Goal: Task Accomplishment & Management: Manage account settings

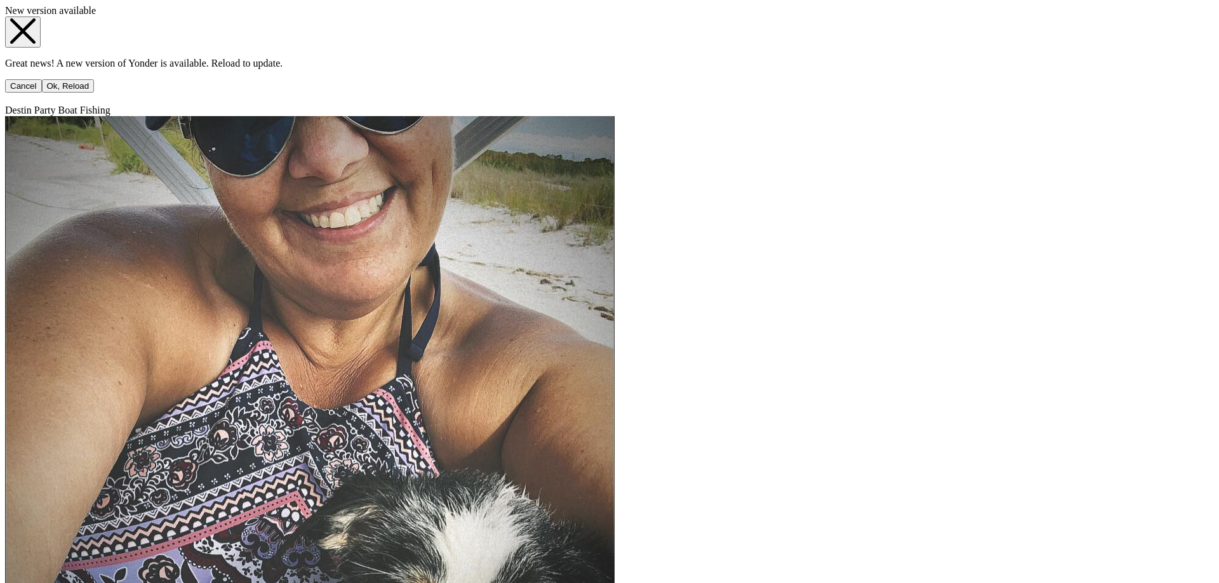
click at [95, 93] on button "Ok, Reload" at bounding box center [68, 85] width 53 height 13
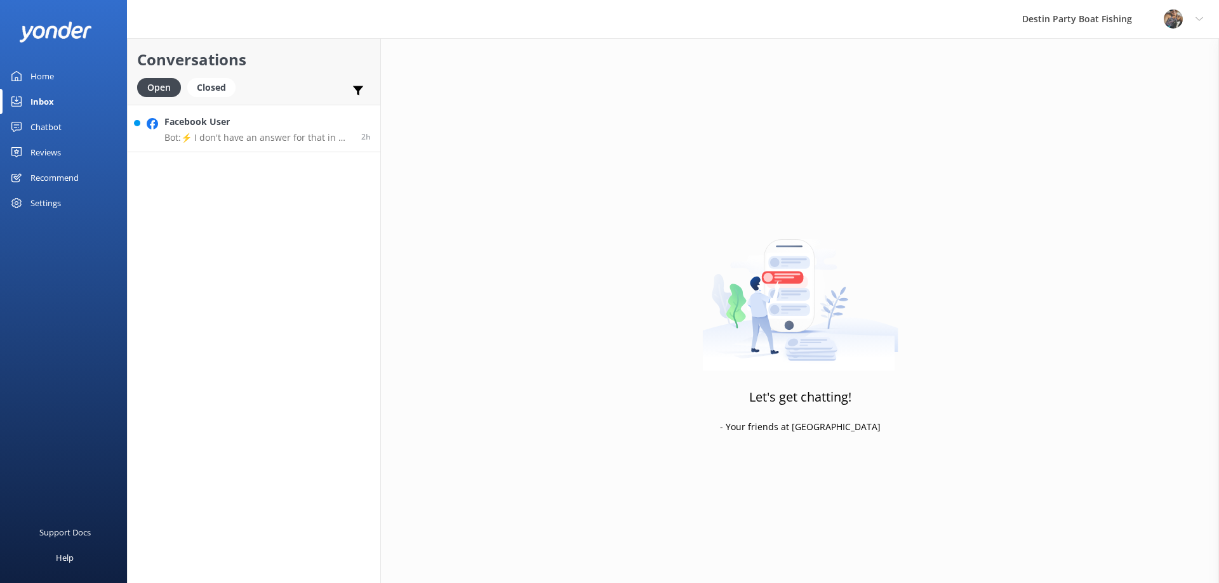
click at [272, 139] on p "Bot: ⚡ I don't have an answer for that in my knowledge base. Please try and rep…" at bounding box center [257, 137] width 187 height 11
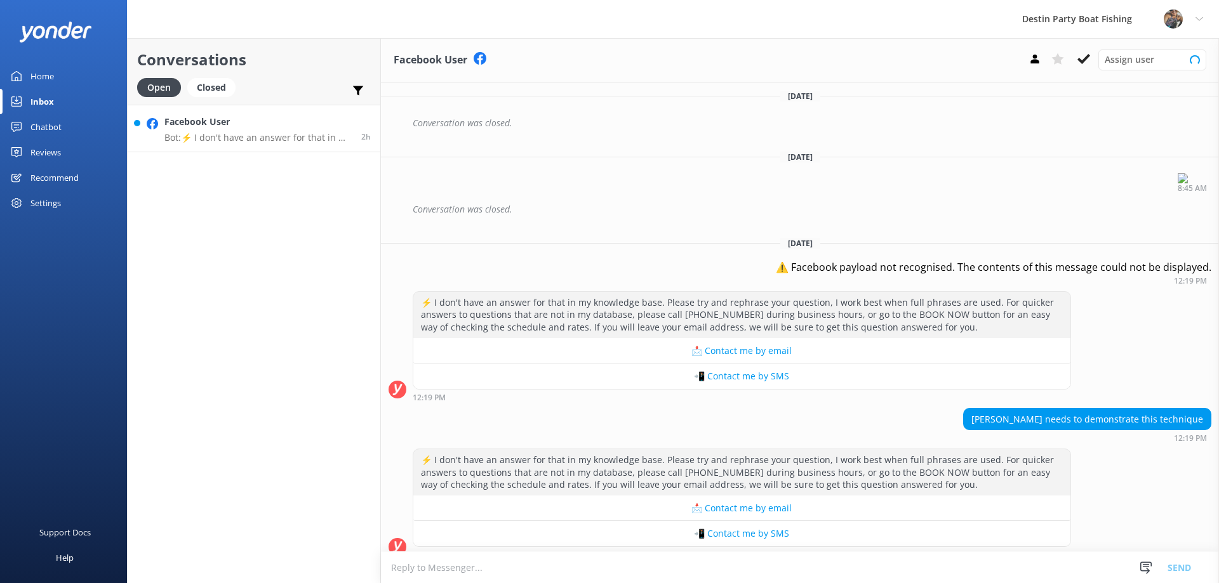
scroll to position [204, 0]
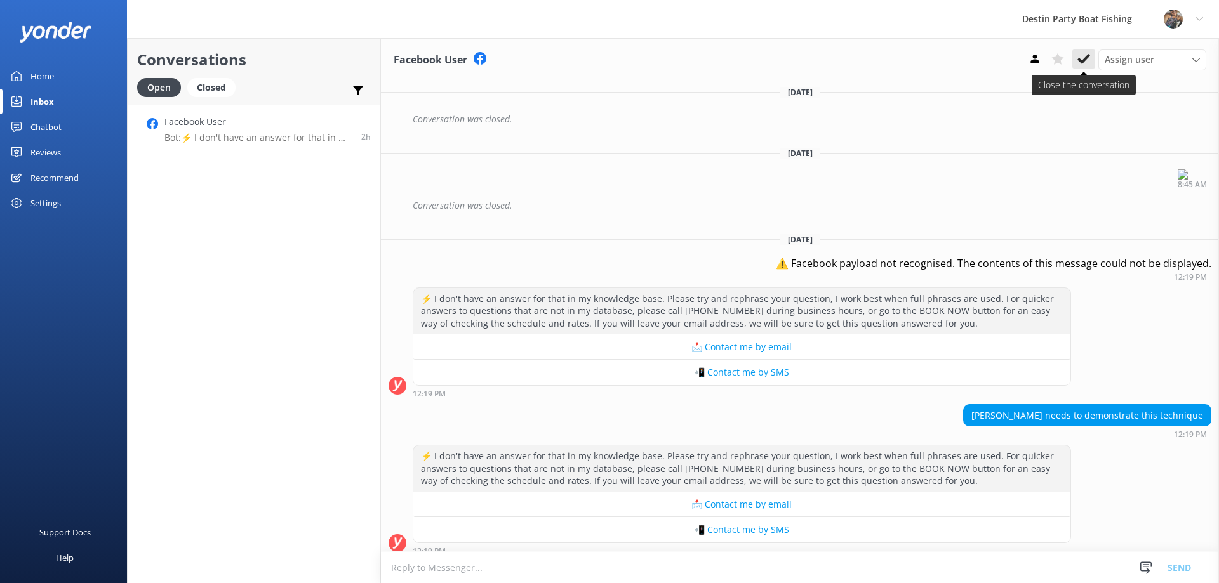
click at [1083, 60] on use at bounding box center [1083, 59] width 13 height 10
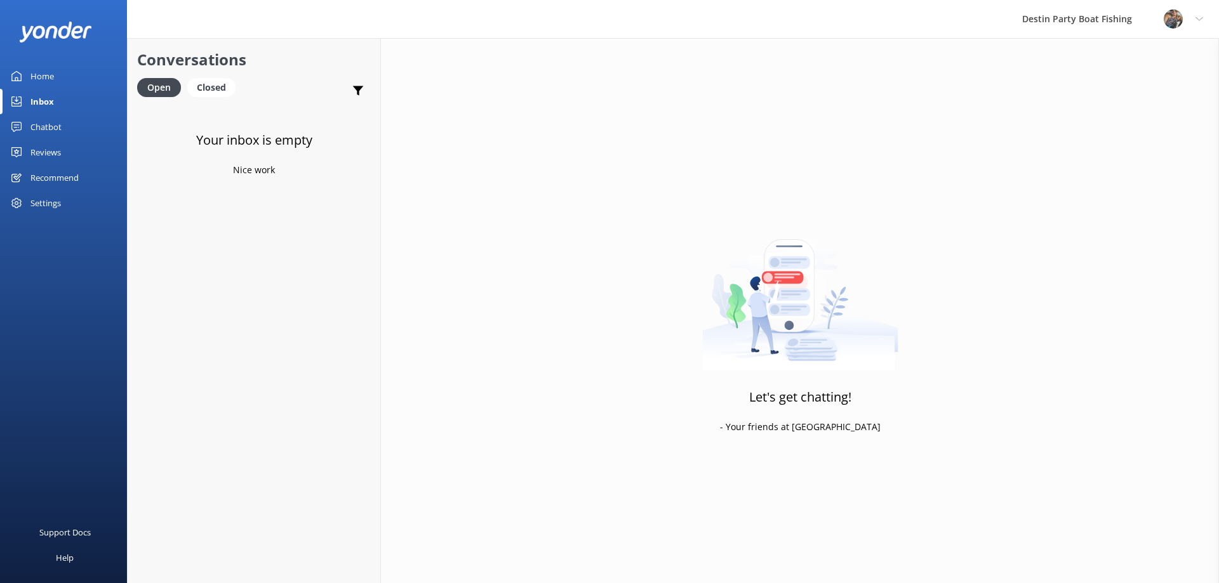
click at [43, 147] on div "Reviews" at bounding box center [45, 152] width 30 height 25
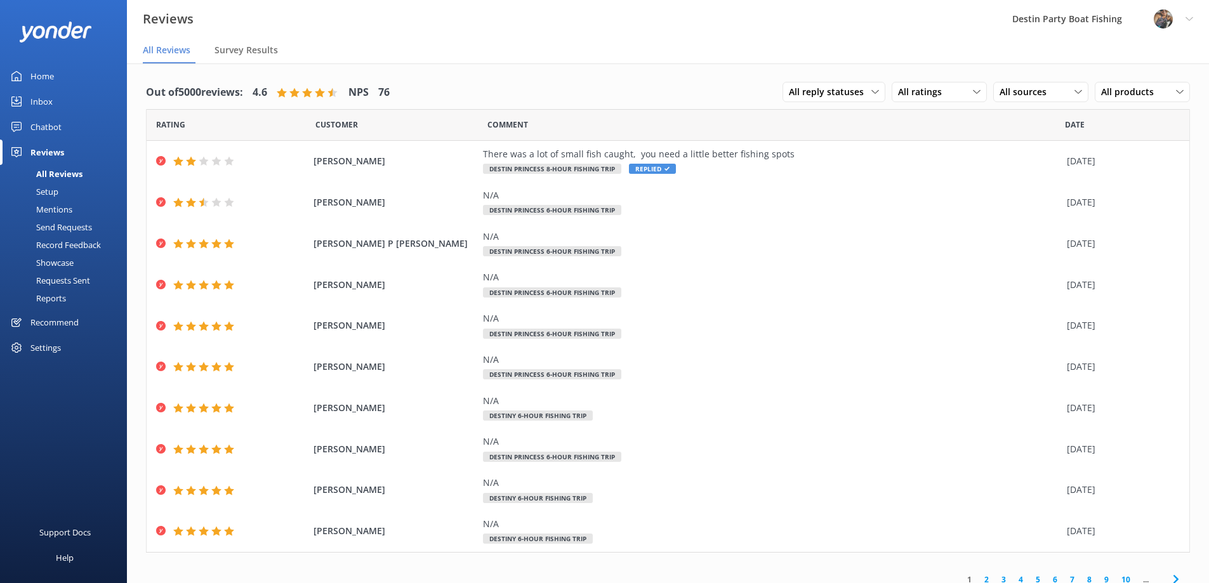
click at [30, 100] on div "Inbox" at bounding box center [41, 101] width 22 height 25
